Goal: Task Accomplishment & Management: Complete application form

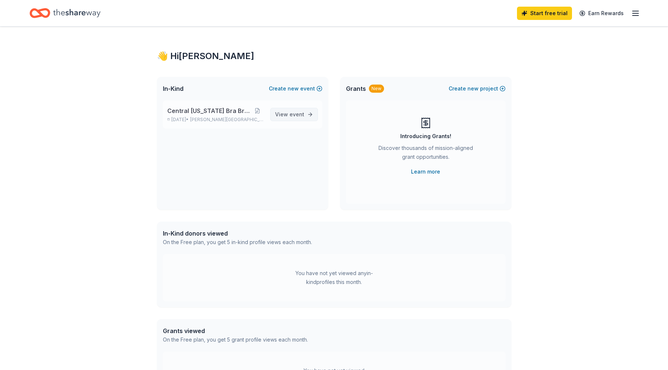
click at [291, 113] on span "event" at bounding box center [296, 114] width 15 height 6
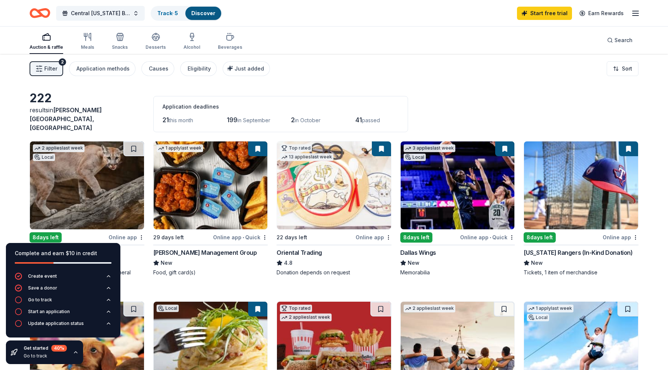
click at [206, 17] on div "Discover" at bounding box center [203, 13] width 36 height 13
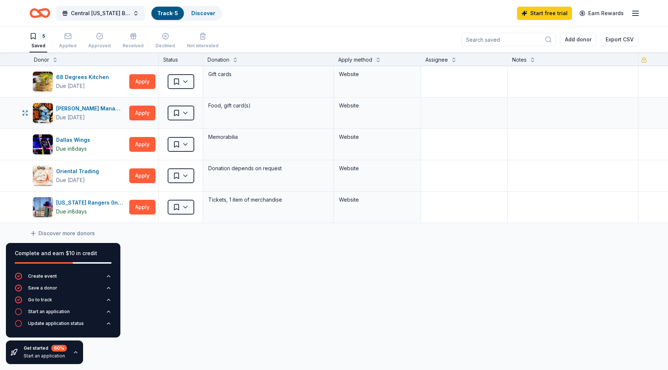
scroll to position [0, 0]
click at [35, 235] on icon at bounding box center [33, 232] width 7 height 7
click at [34, 232] on icon at bounding box center [33, 232] width 7 height 7
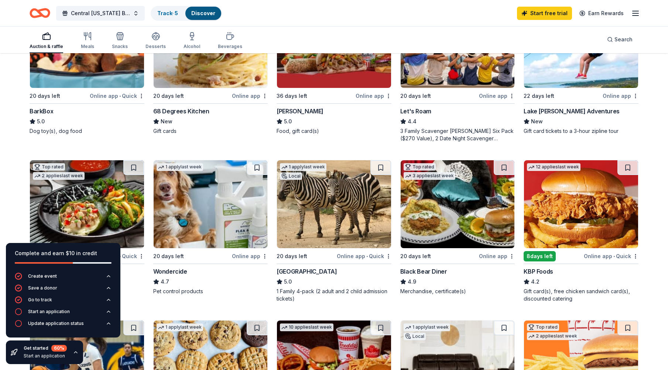
scroll to position [252, 0]
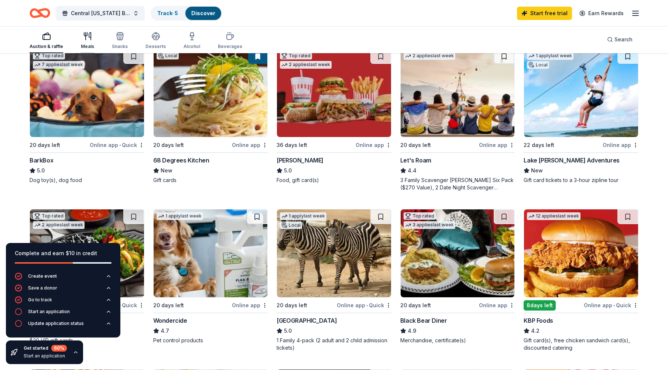
click at [93, 46] on div "Meals" at bounding box center [87, 47] width 13 height 6
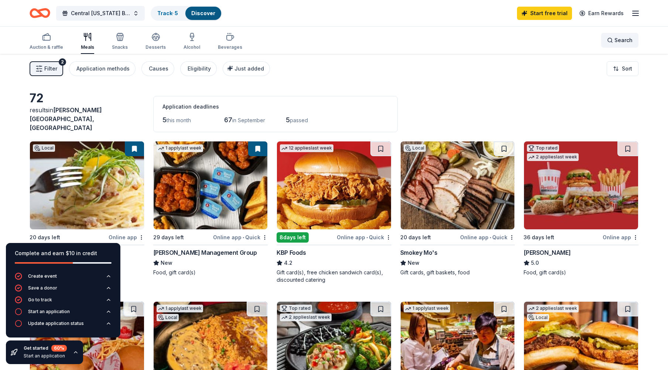
click at [607, 41] on div "Search" at bounding box center [619, 40] width 25 height 9
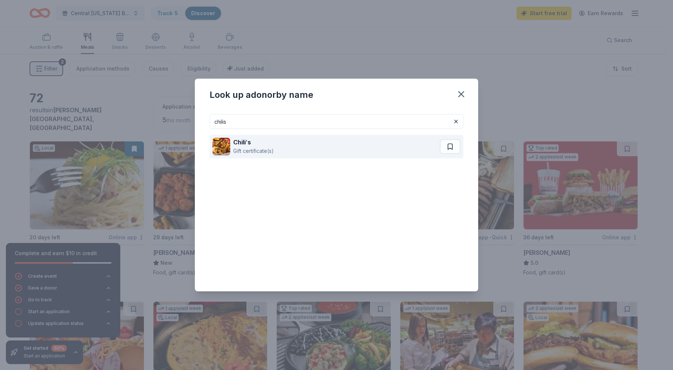
click at [241, 151] on div "Gift certificate(s)" at bounding box center [253, 151] width 41 height 9
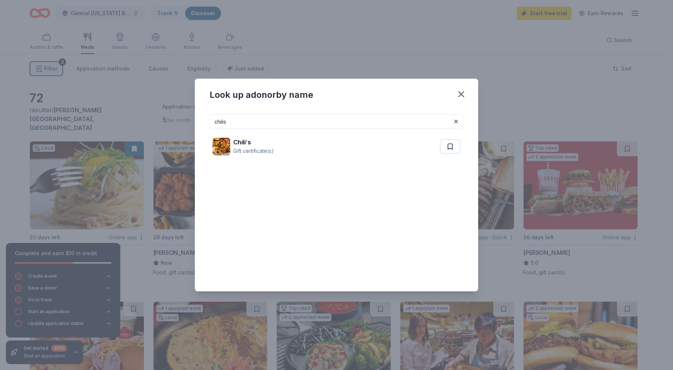
click at [280, 121] on input "chilis" at bounding box center [337, 121] width 254 height 15
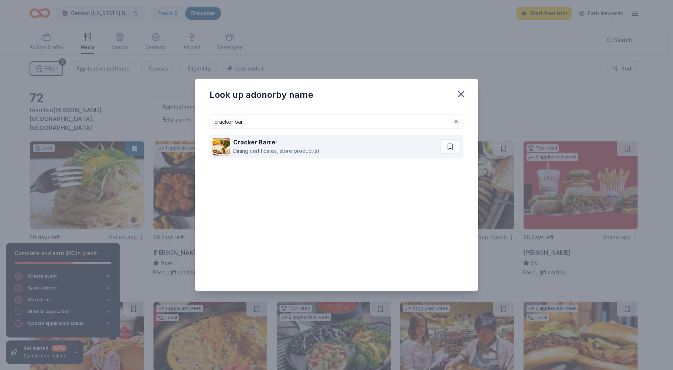
type input "cracker bar"
click at [260, 149] on div "Dining certificates, store product(s)" at bounding box center [276, 151] width 86 height 9
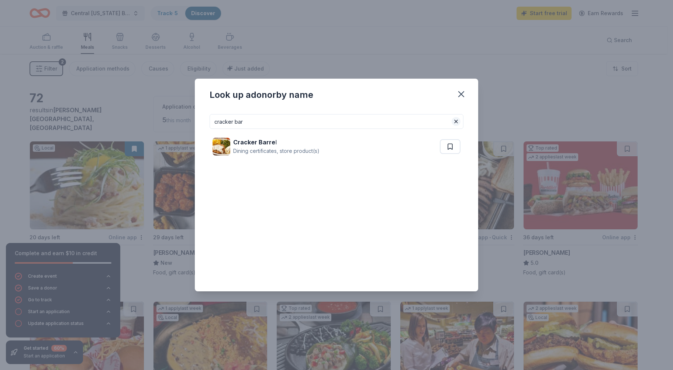
click at [457, 123] on button at bounding box center [456, 121] width 9 height 9
click at [463, 93] on icon "button" at bounding box center [461, 94] width 5 height 5
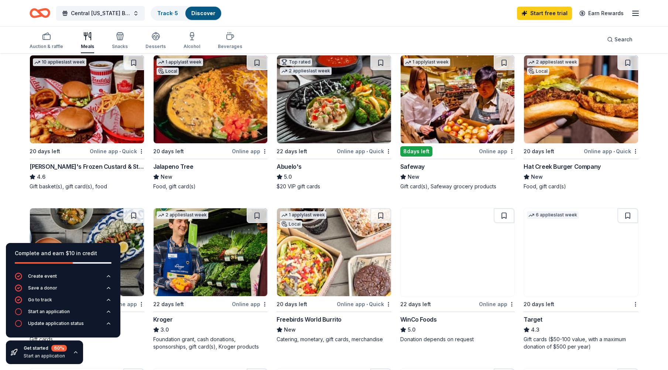
scroll to position [148, 0]
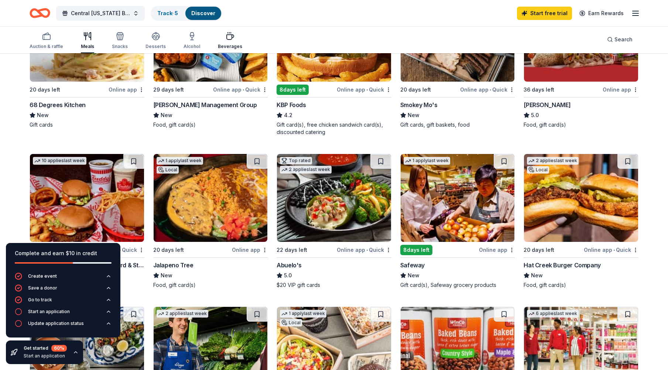
click at [226, 43] on div "Beverages" at bounding box center [230, 41] width 24 height 18
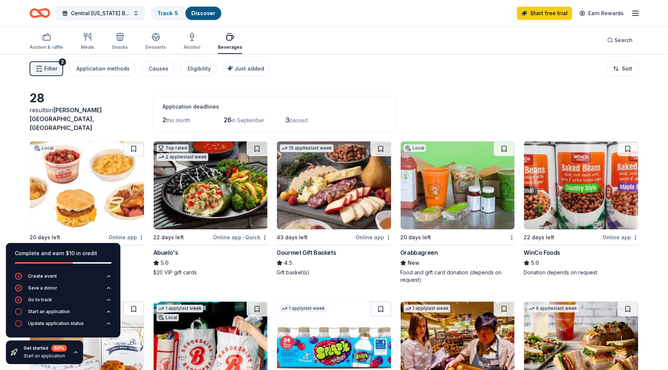
click at [196, 12] on link "Discover" at bounding box center [203, 13] width 24 height 6
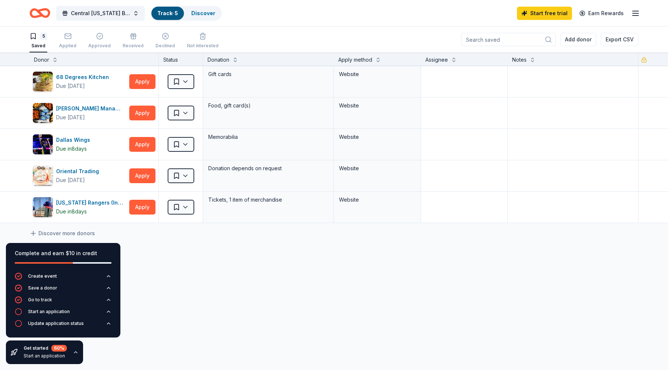
click at [170, 11] on link "Track · 5" at bounding box center [167, 13] width 21 height 6
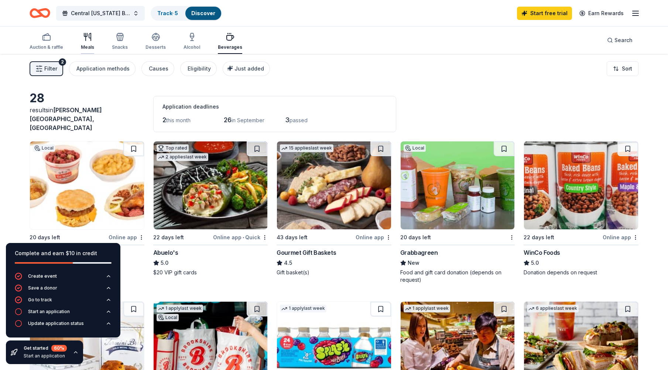
click at [86, 47] on div "Meals" at bounding box center [87, 47] width 13 height 6
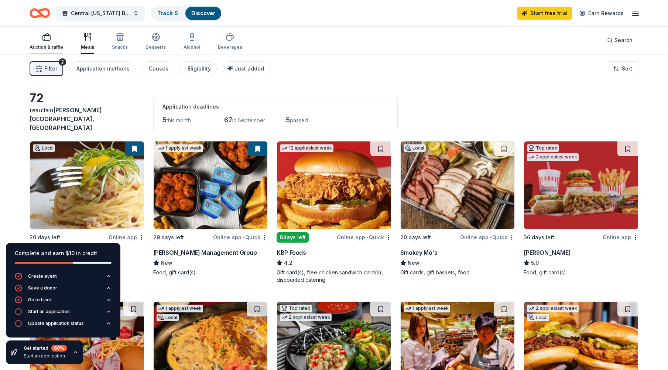
click at [52, 49] on div "Auction & raffle" at bounding box center [47, 47] width 34 height 6
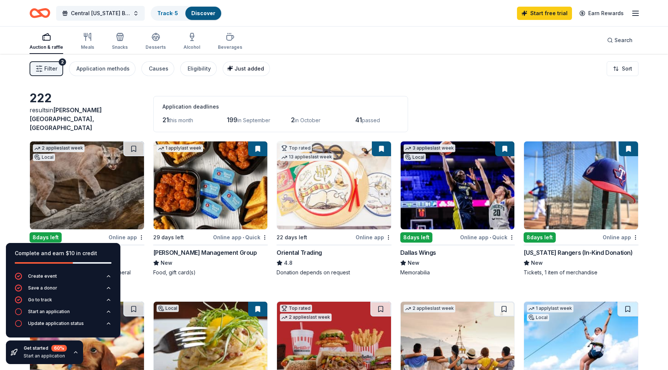
click at [241, 68] on span "Just added" at bounding box center [249, 68] width 30 height 6
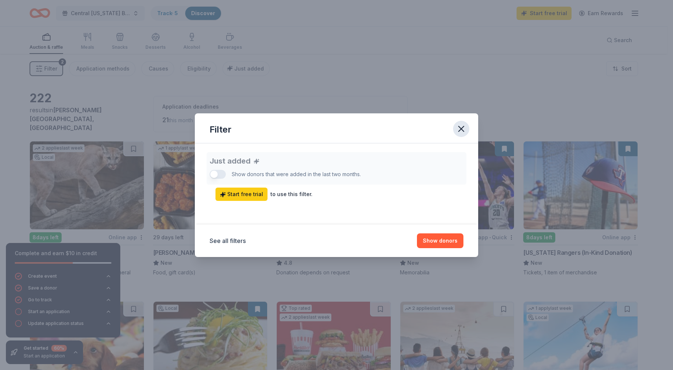
click at [464, 129] on icon "button" at bounding box center [461, 129] width 10 height 10
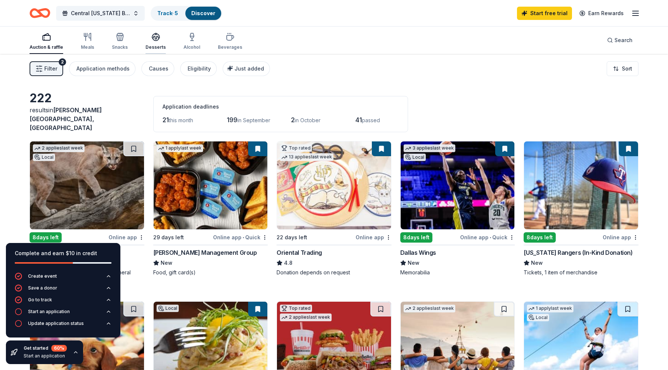
click at [156, 48] on div "Desserts" at bounding box center [155, 47] width 20 height 6
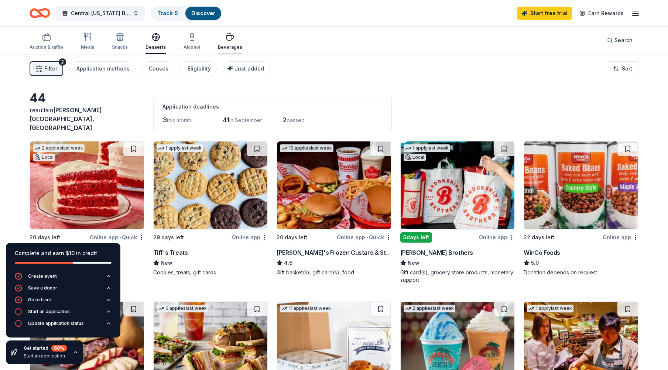
click at [228, 45] on div "Beverages" at bounding box center [230, 47] width 24 height 6
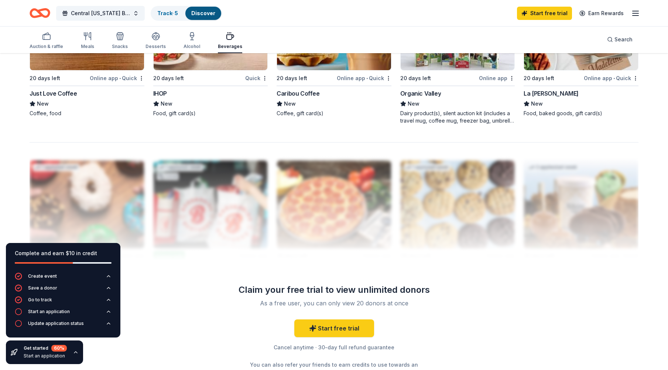
scroll to position [590, 0]
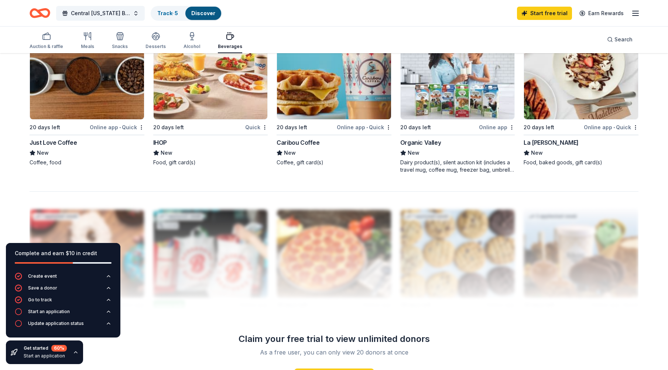
click at [168, 123] on div "20 days left" at bounding box center [168, 127] width 31 height 9
click at [531, 138] on div "La [PERSON_NAME]" at bounding box center [550, 142] width 55 height 9
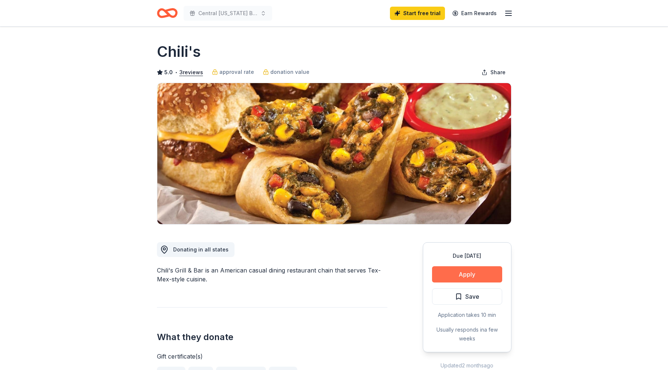
click at [471, 273] on button "Apply" at bounding box center [467, 274] width 70 height 16
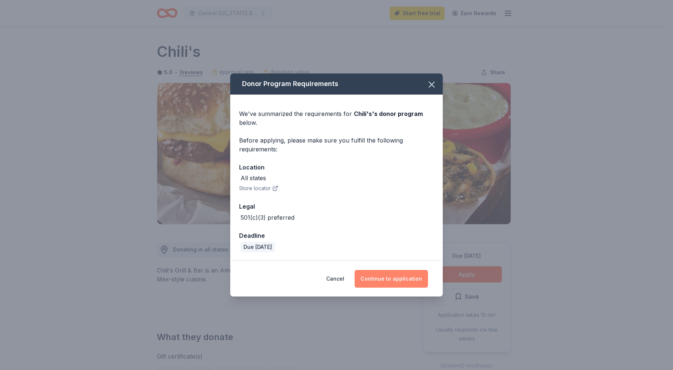
click at [407, 280] on button "Continue to application" at bounding box center [391, 279] width 73 height 18
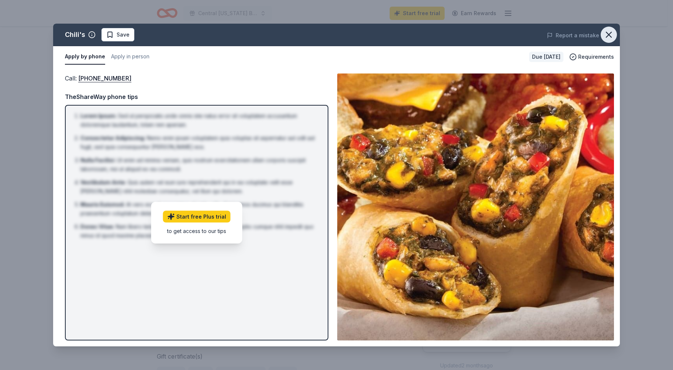
click at [610, 37] on icon "button" at bounding box center [609, 35] width 10 height 10
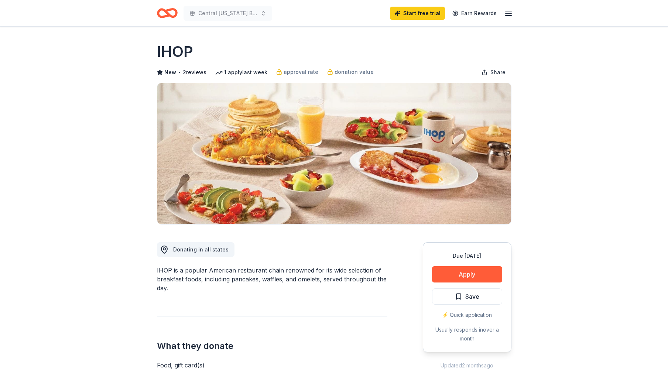
scroll to position [99, 0]
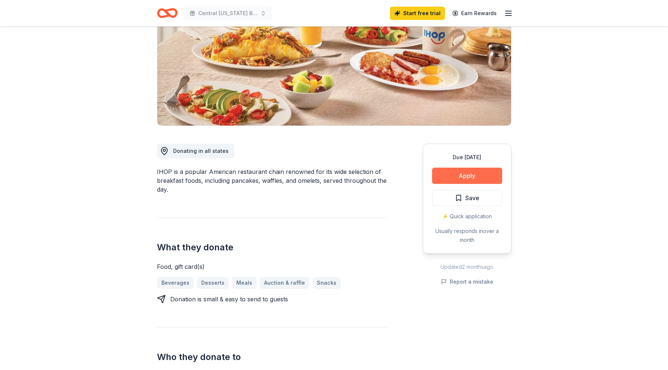
click at [466, 176] on button "Apply" at bounding box center [467, 176] width 70 height 16
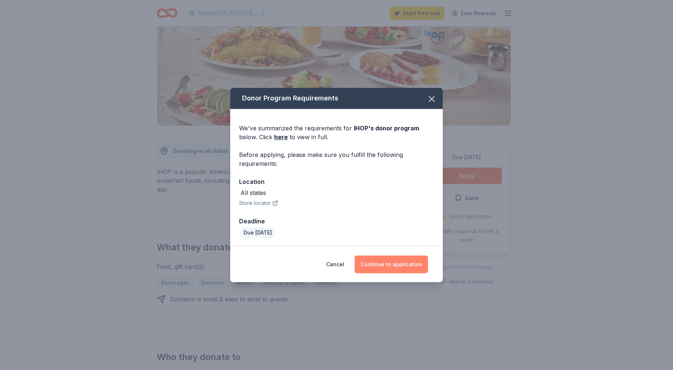
click at [397, 263] on button "Continue to application" at bounding box center [391, 264] width 73 height 18
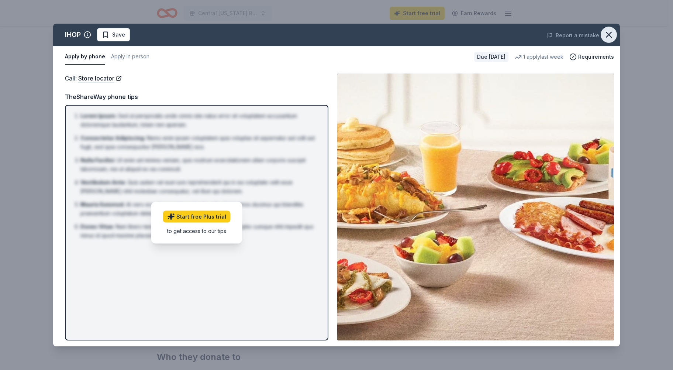
click at [609, 39] on button "button" at bounding box center [609, 35] width 16 height 16
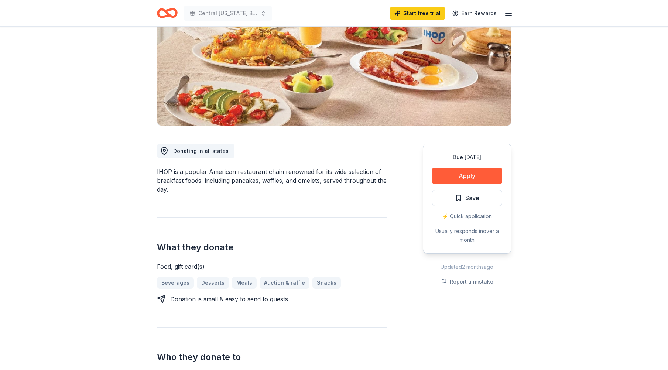
scroll to position [0, 0]
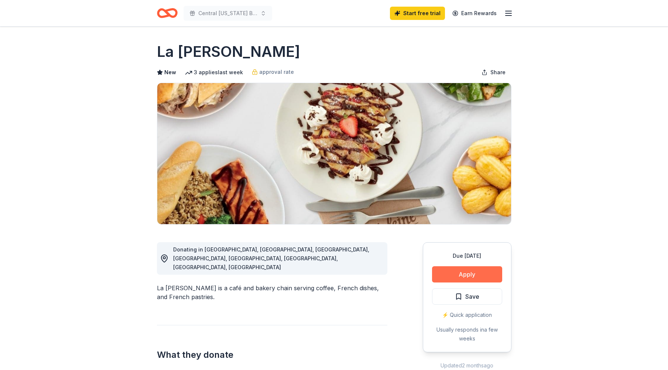
click at [469, 274] on button "Apply" at bounding box center [467, 274] width 70 height 16
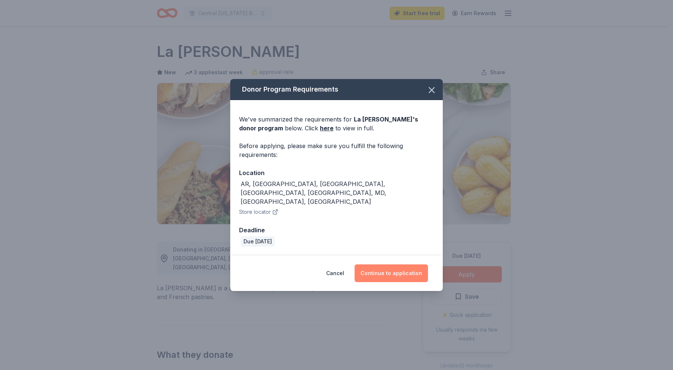
click at [395, 264] on button "Continue to application" at bounding box center [391, 273] width 73 height 18
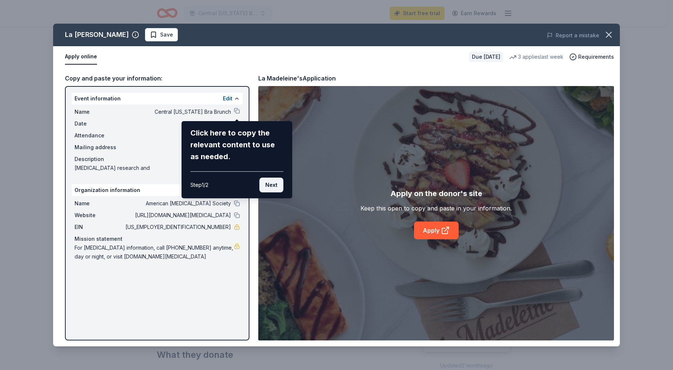
click at [273, 181] on button "Next" at bounding box center [271, 185] width 24 height 15
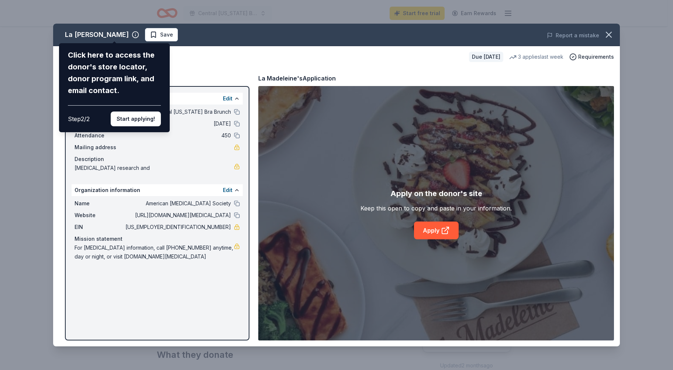
click at [424, 231] on div "La [PERSON_NAME] Click here to access the donor's store locator, donor program …" at bounding box center [336, 185] width 567 height 323
click at [443, 230] on div "La [PERSON_NAME] Click here to access the donor's store locator, donor program …" at bounding box center [336, 185] width 567 height 323
click at [145, 121] on button "Start applying!" at bounding box center [136, 118] width 50 height 15
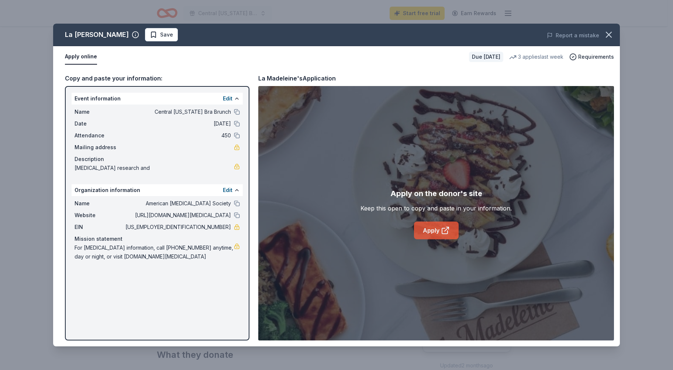
click at [433, 230] on link "Apply" at bounding box center [436, 230] width 45 height 18
